Goal: Obtain resource: Download file/media

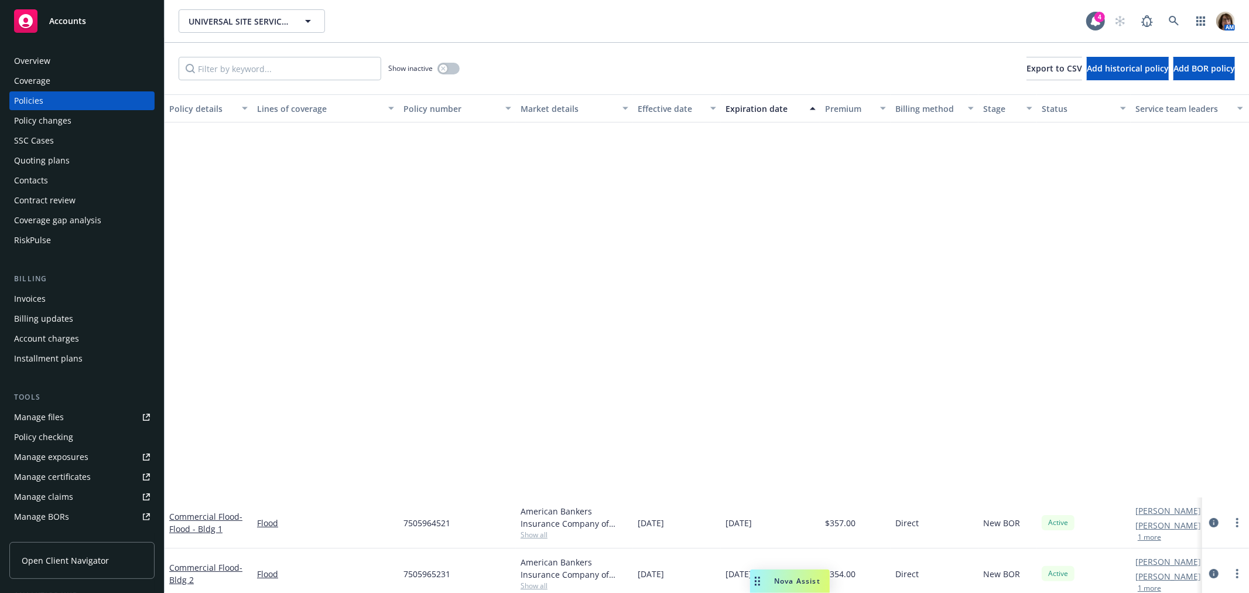
scroll to position [426, 0]
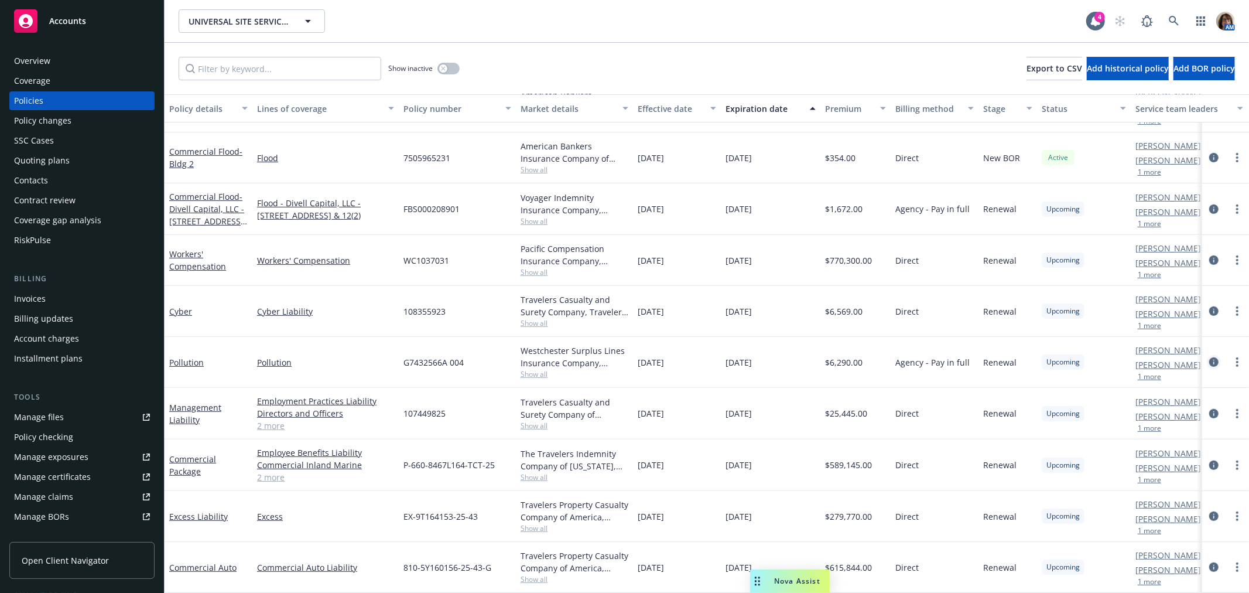
click at [1210, 357] on icon "circleInformation" at bounding box center [1214, 361] width 9 height 9
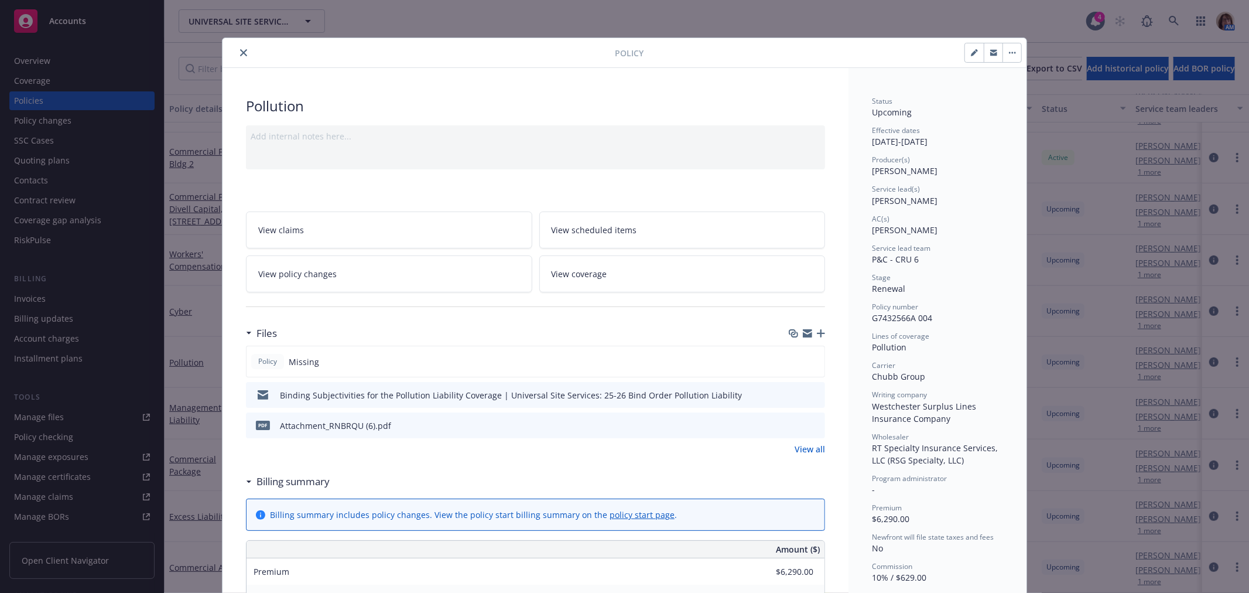
click at [237, 49] on button "close" at bounding box center [244, 53] width 14 height 14
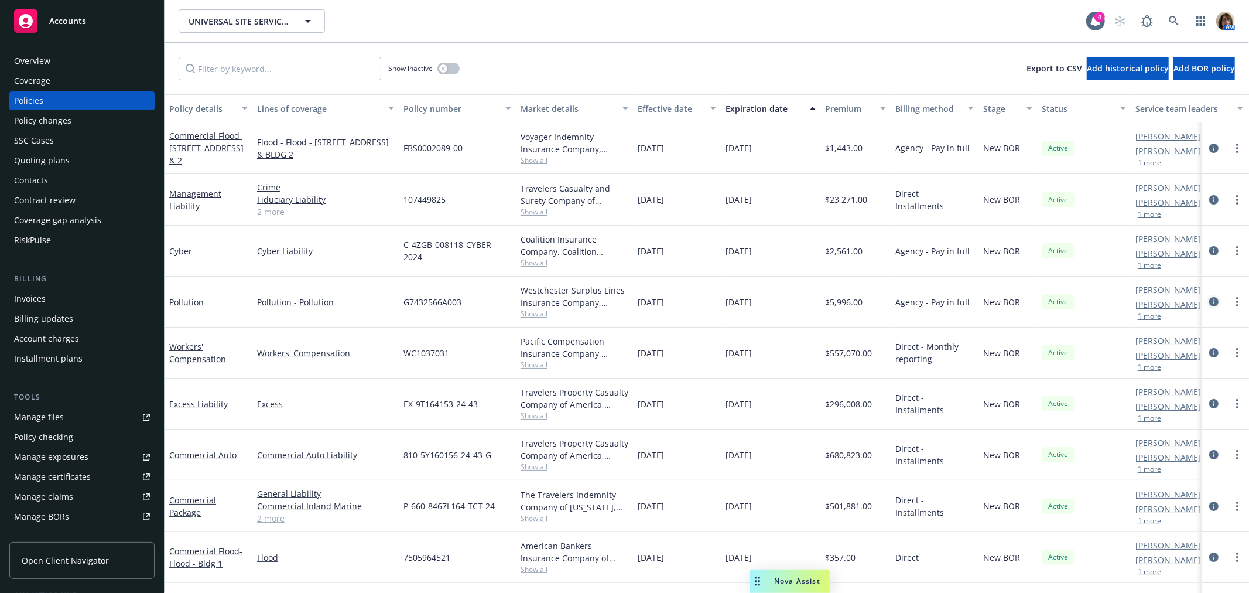
click at [1210, 302] on icon "circleInformation" at bounding box center [1214, 301] width 9 height 9
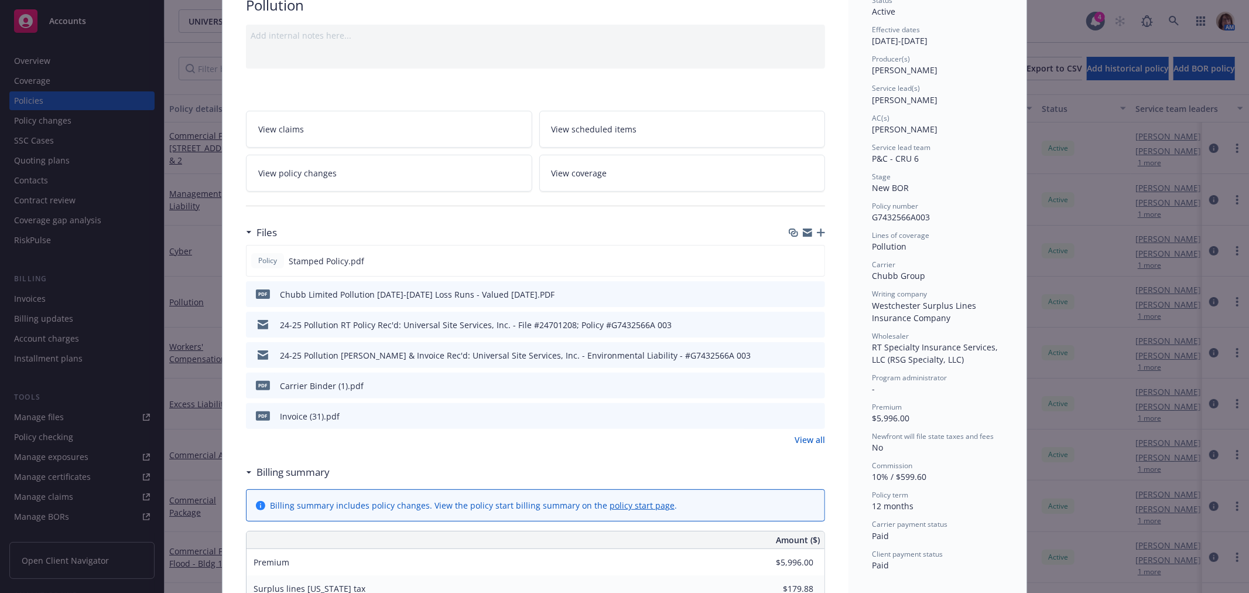
scroll to position [130, 0]
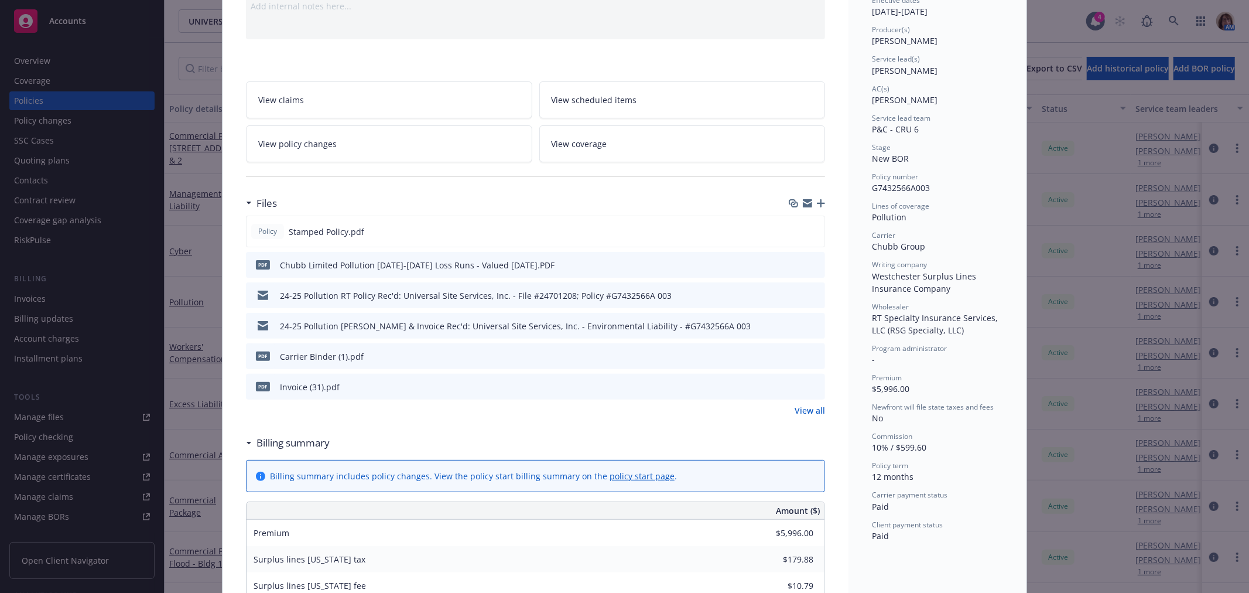
click at [800, 412] on link "View all" at bounding box center [810, 410] width 30 height 12
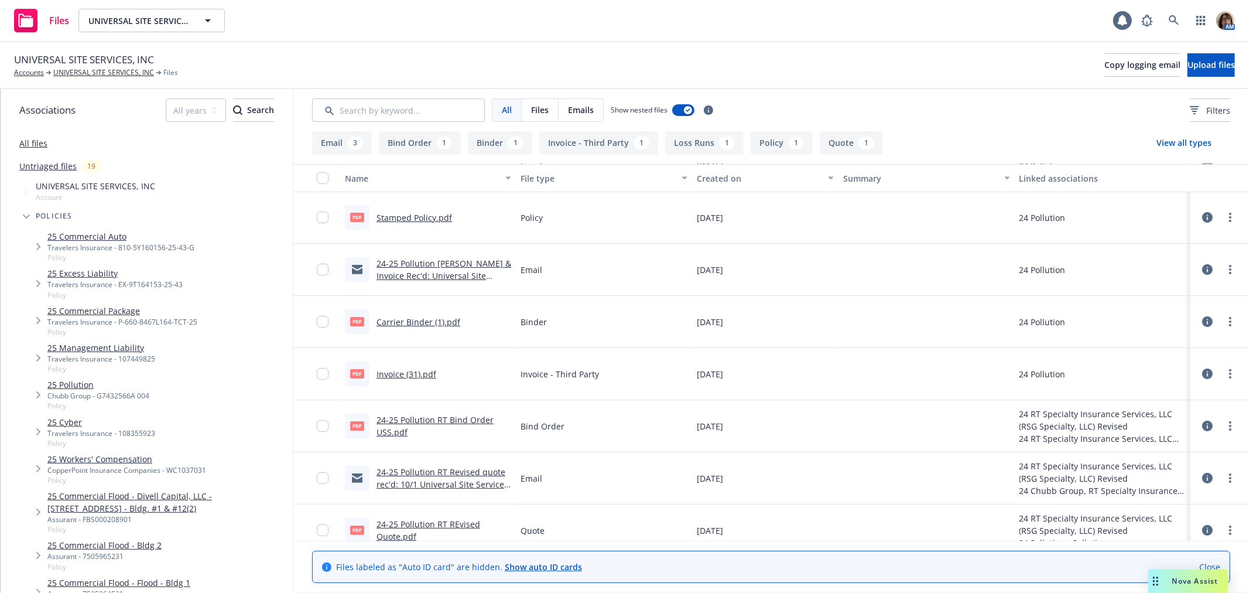
scroll to position [120, 0]
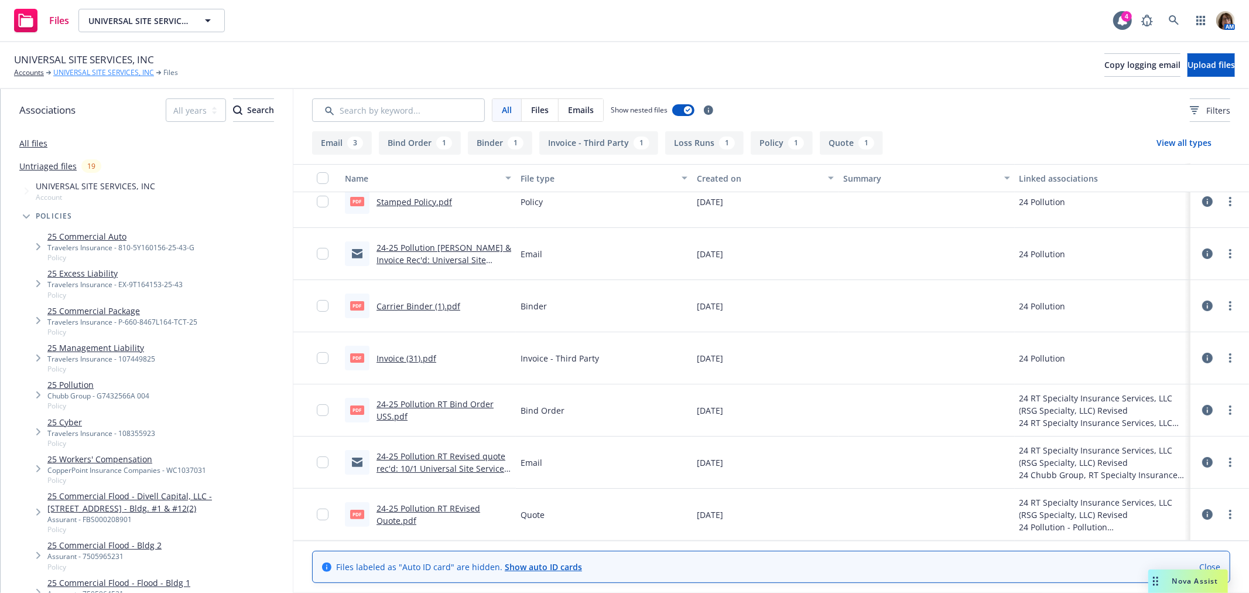
click at [86, 71] on link "UNIVERSAL SITE SERVICES, INC" at bounding box center [103, 72] width 101 height 11
